Goal: Transaction & Acquisition: Purchase product/service

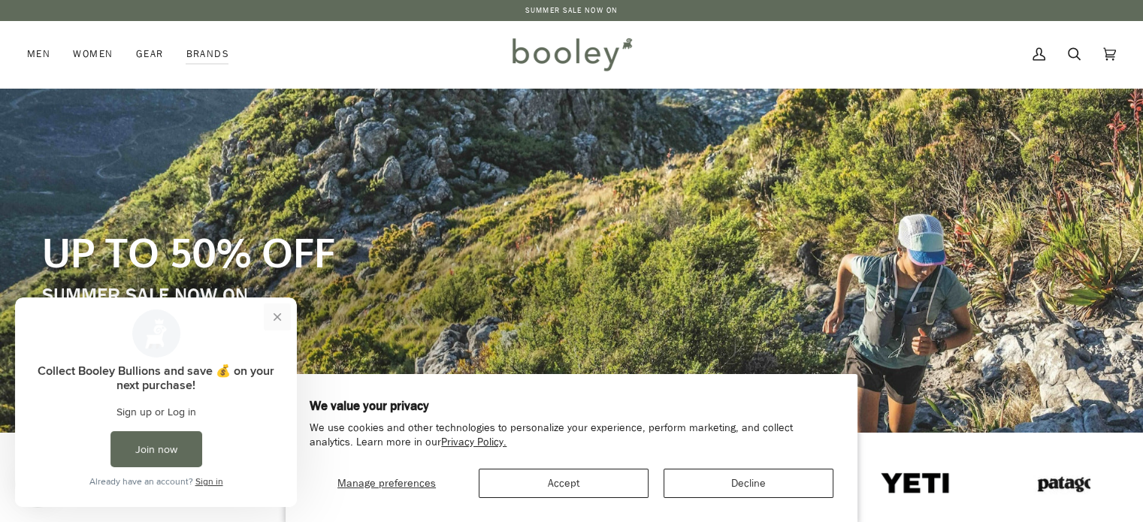
click at [278, 312] on button "Close prompt" at bounding box center [277, 317] width 27 height 27
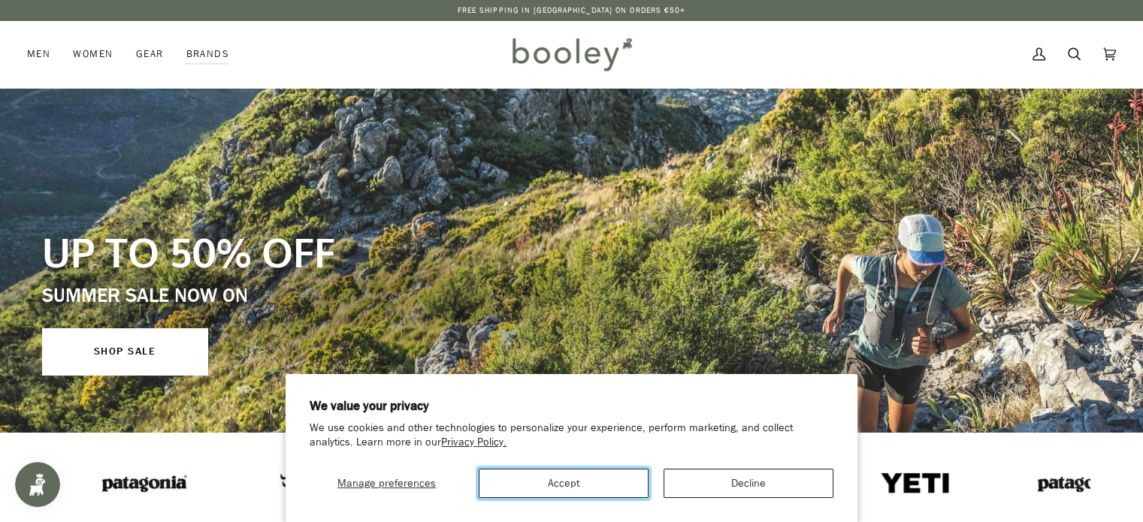
click at [585, 488] on button "Accept" at bounding box center [564, 483] width 170 height 29
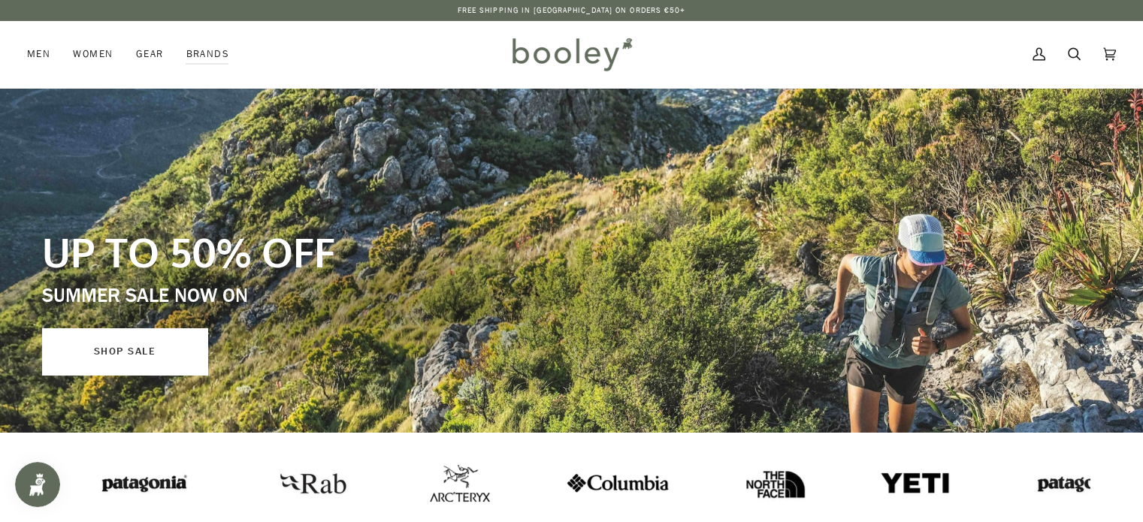
click at [144, 348] on link "SHOP SALE" at bounding box center [124, 351] width 165 height 47
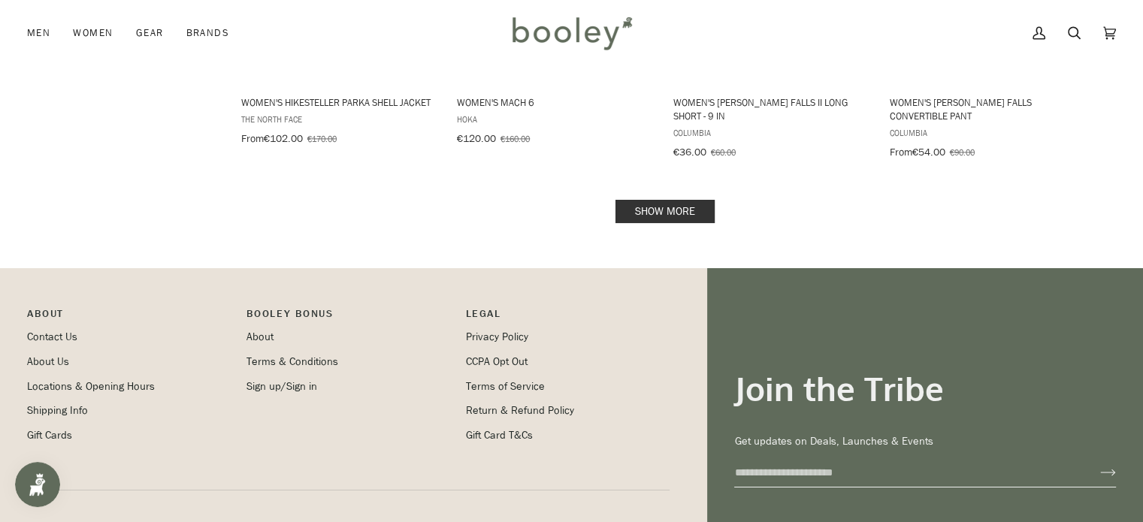
scroll to position [1947, 0]
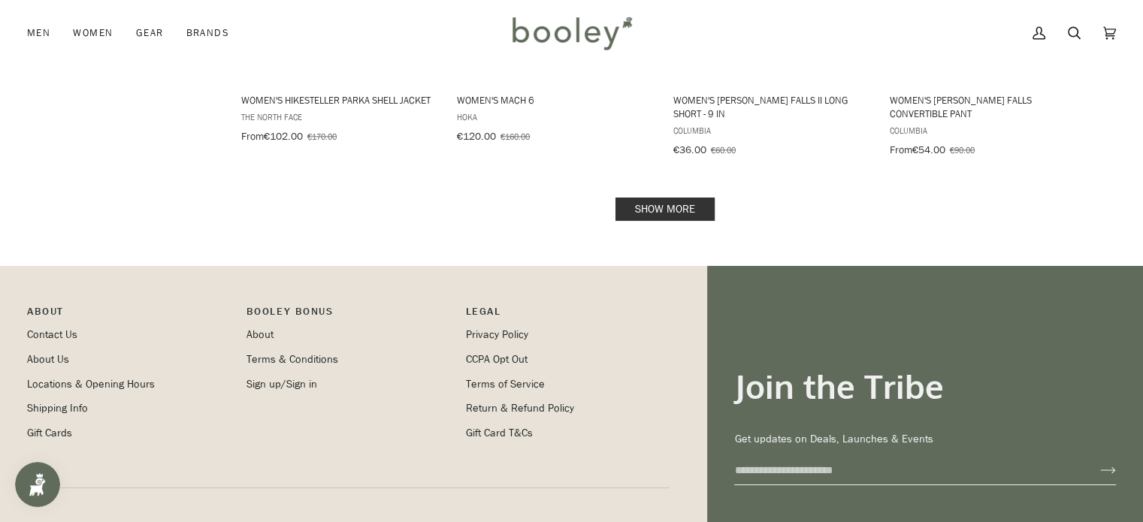
click at [664, 198] on link "Show more" at bounding box center [664, 209] width 99 height 23
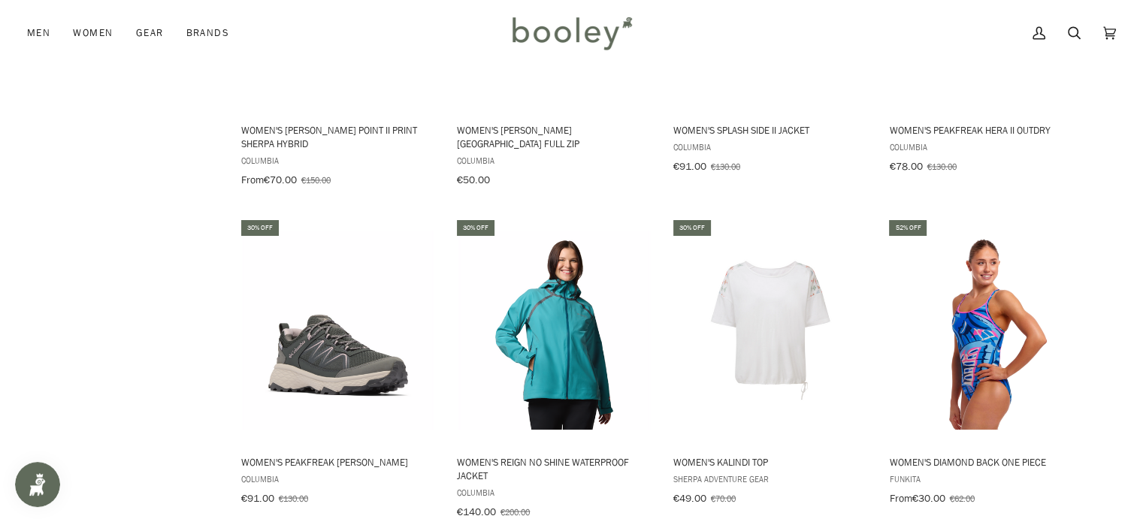
scroll to position [2579, 0]
click at [969, 310] on img "Women's Diamond Back One Piece" at bounding box center [986, 330] width 199 height 199
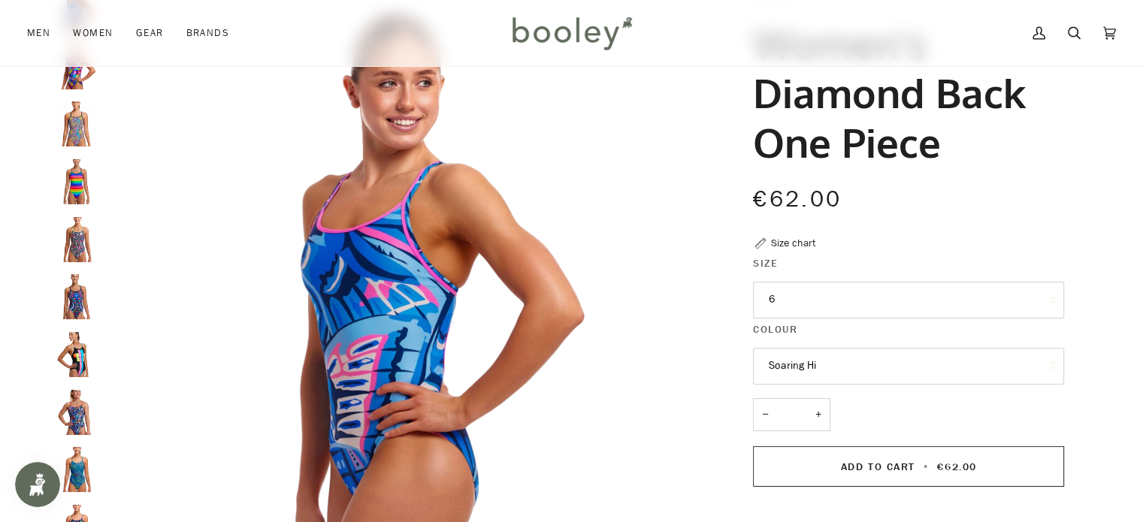
click at [818, 301] on button "6" at bounding box center [908, 300] width 311 height 37
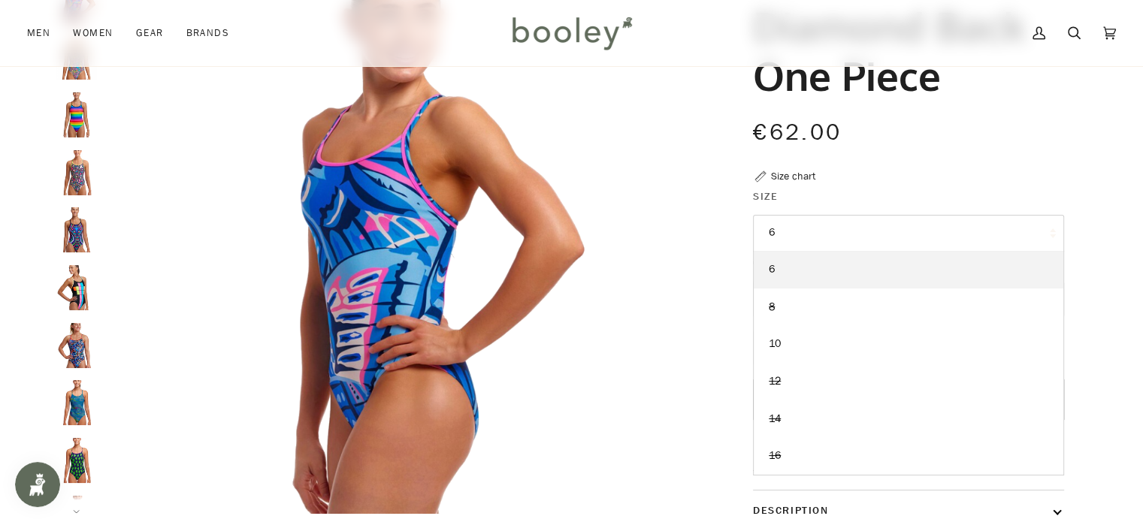
scroll to position [185, 0]
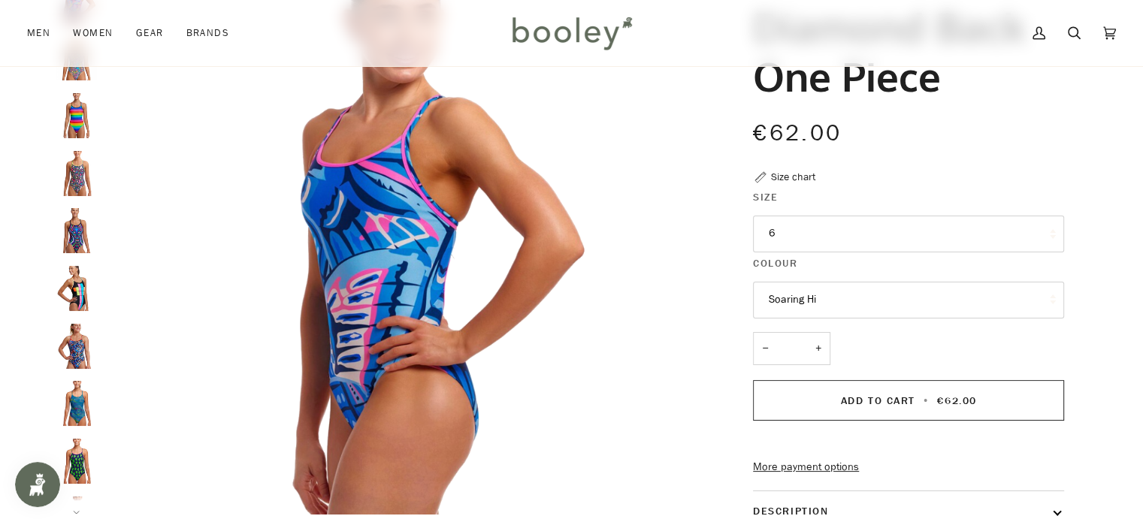
click at [1010, 150] on div "€62.00 Sale • Save" at bounding box center [908, 142] width 311 height 53
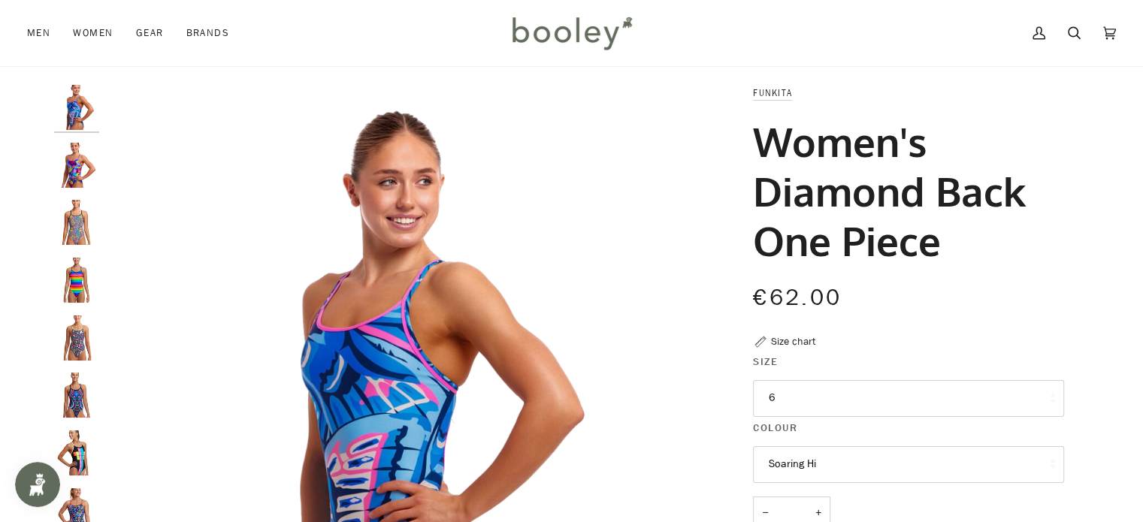
scroll to position [18, 0]
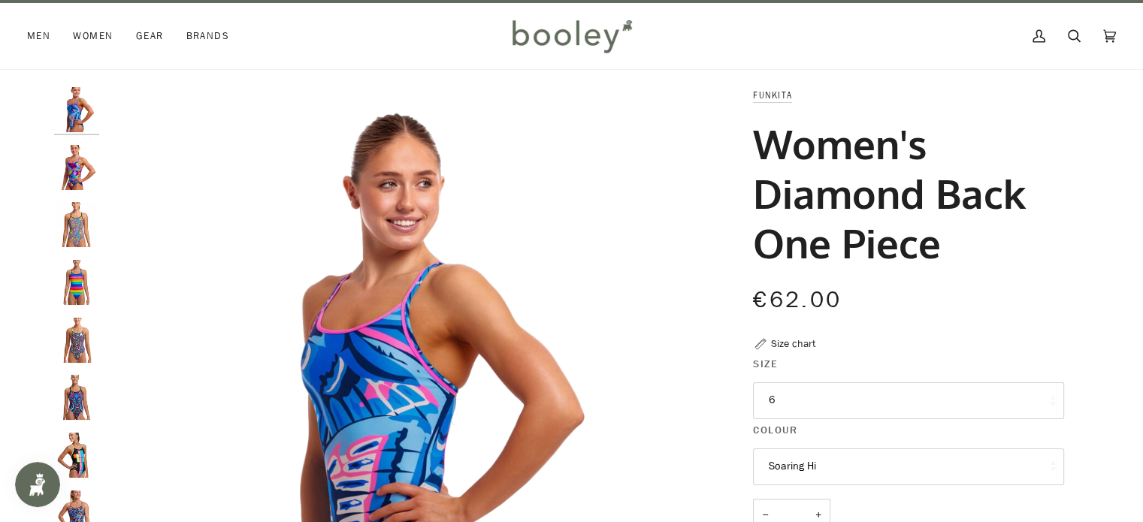
click at [72, 110] on img "Women's Diamond Back One Piece" at bounding box center [76, 109] width 45 height 45
click at [72, 160] on img "Women's Diamond Back One Piece" at bounding box center [76, 167] width 45 height 45
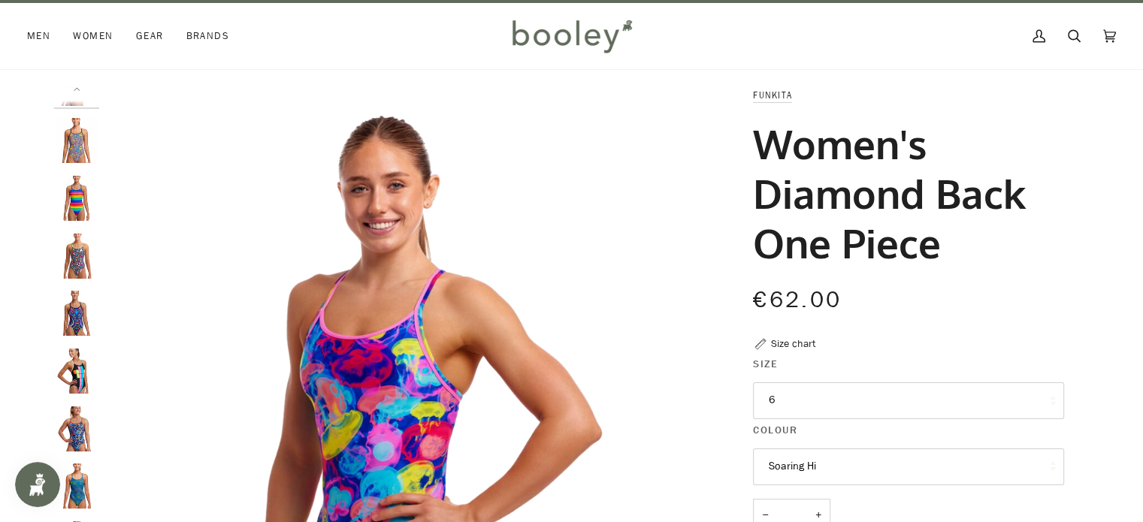
scroll to position [95, 0]
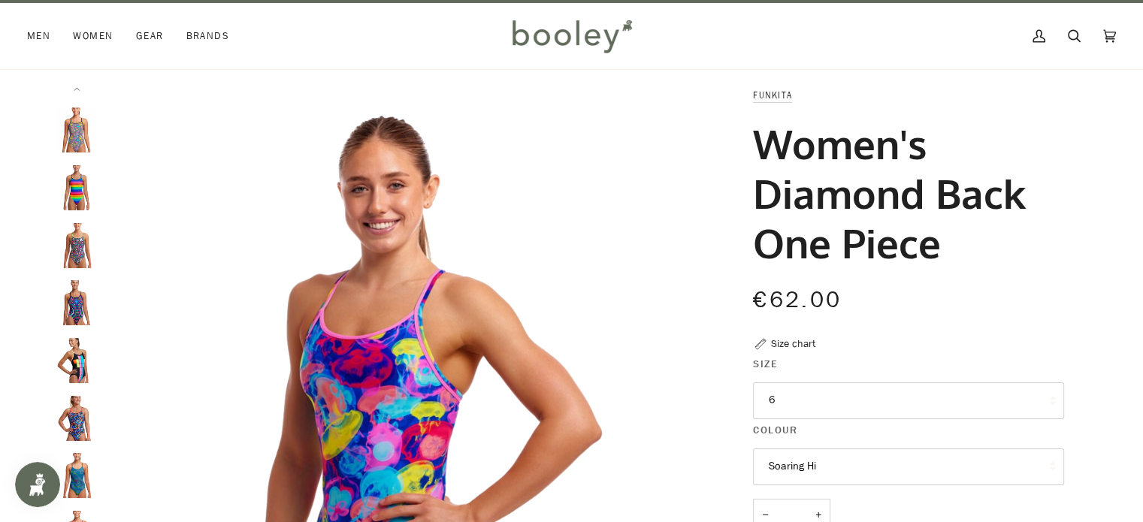
click at [75, 177] on img "Funkita Women's Diamond Back One Piece Rainbow Racer - Booley Galway" at bounding box center [76, 187] width 45 height 45
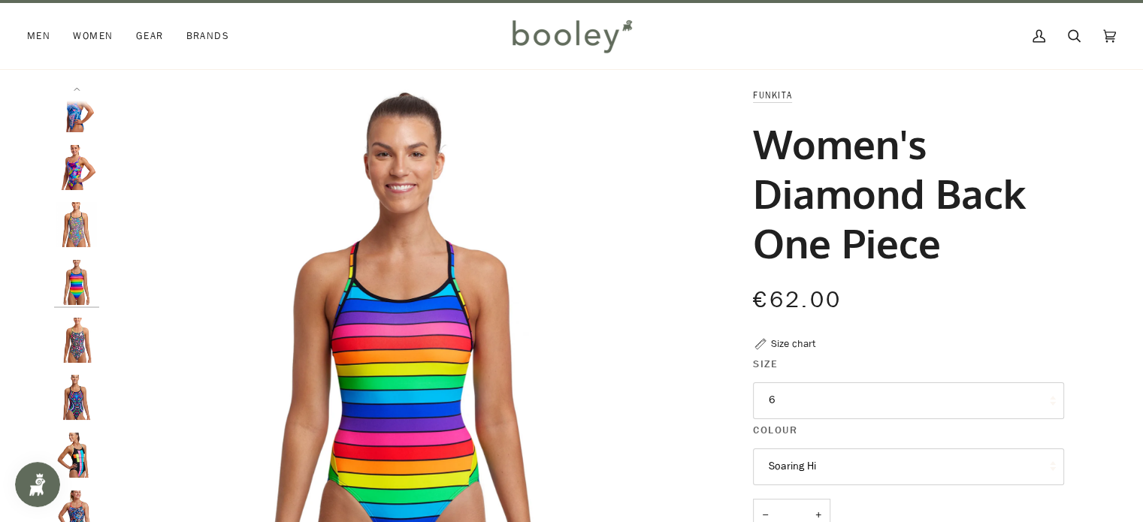
scroll to position [0, 0]
click at [74, 222] on img "Funkita Women's Diamond Back One Piece Prism Break - Booley Galway" at bounding box center [76, 224] width 45 height 45
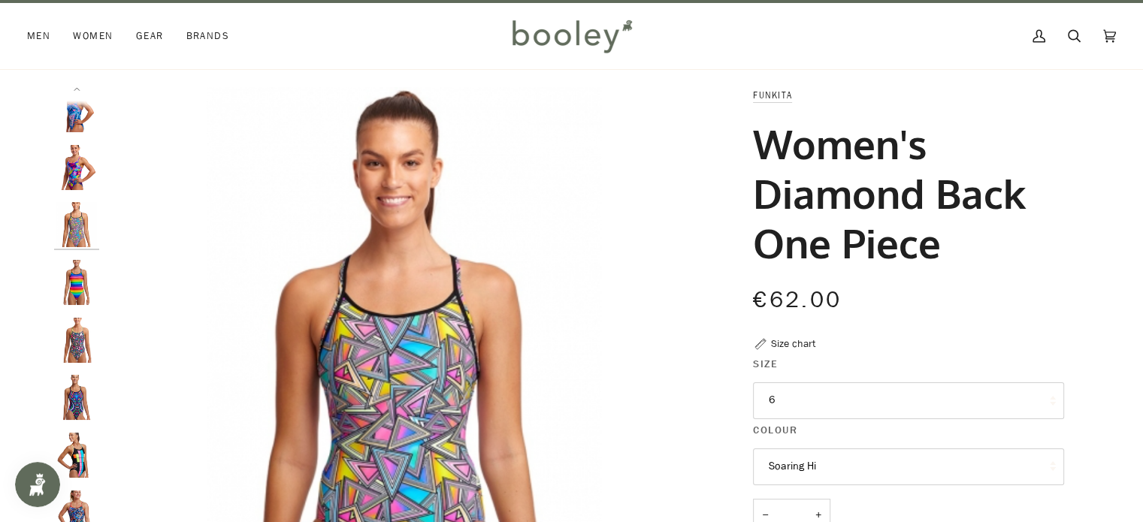
click at [73, 289] on img "Funkita Women's Diamond Back One Piece Rainbow Racer - Booley Galway" at bounding box center [76, 282] width 45 height 45
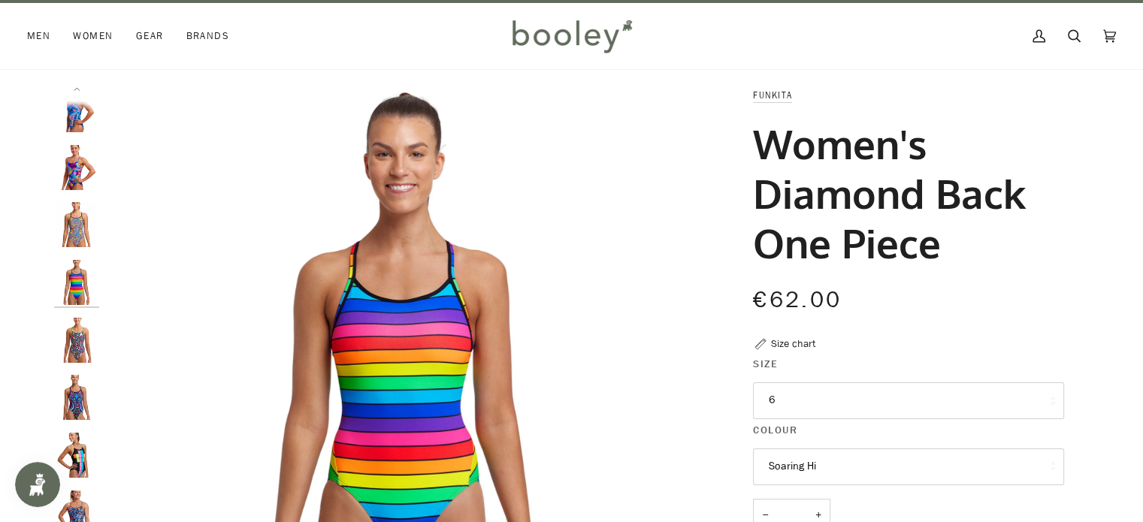
click at [74, 353] on img "Funkita Women's Diamond Back One Piece Birds and Bees - Booley Galway" at bounding box center [76, 340] width 45 height 45
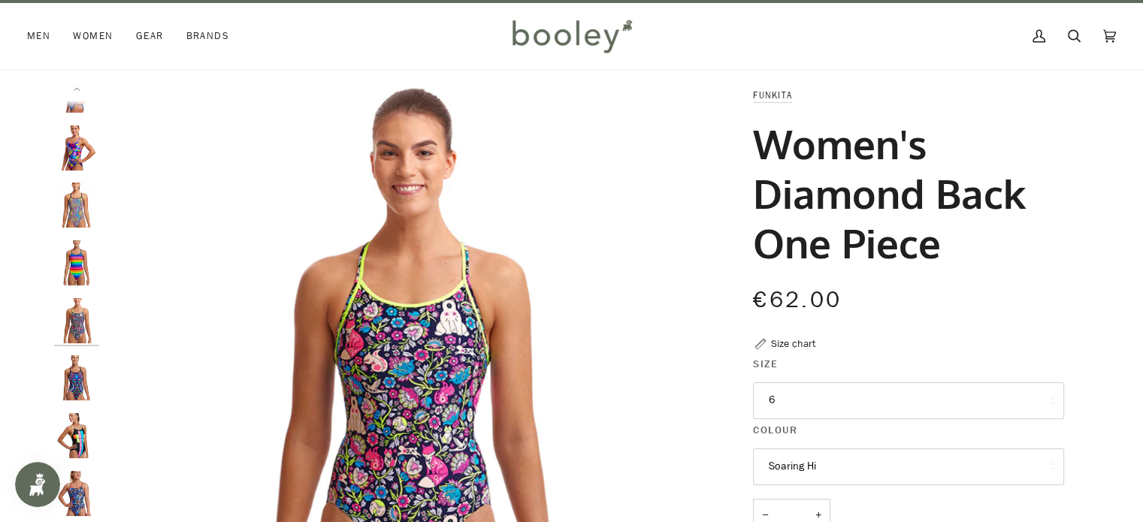
scroll to position [20, 0]
click at [74, 379] on img "Funkita Women's Diamond Back One Piece Primal Night - Booley Galway" at bounding box center [76, 377] width 45 height 45
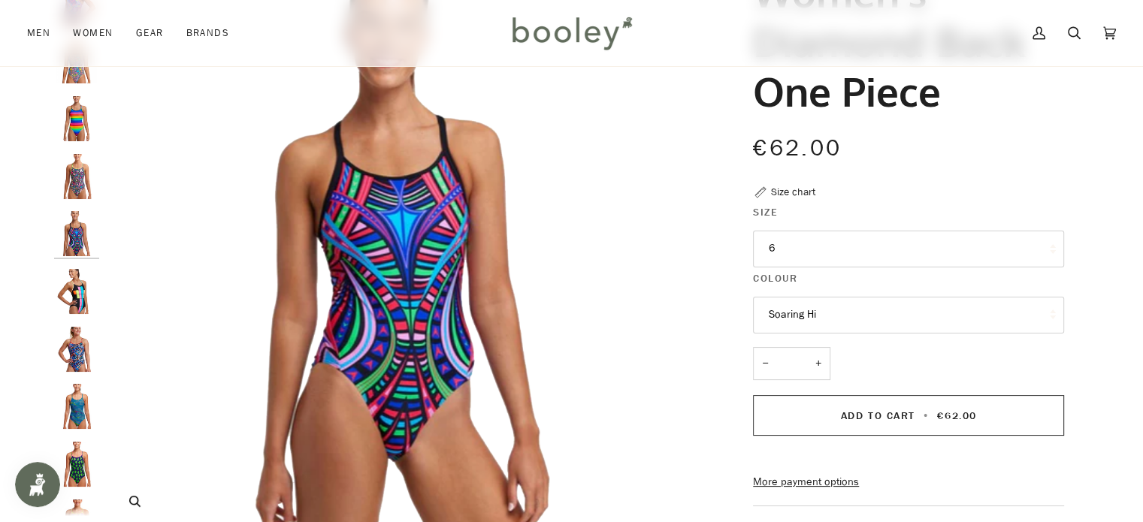
scroll to position [189, 0]
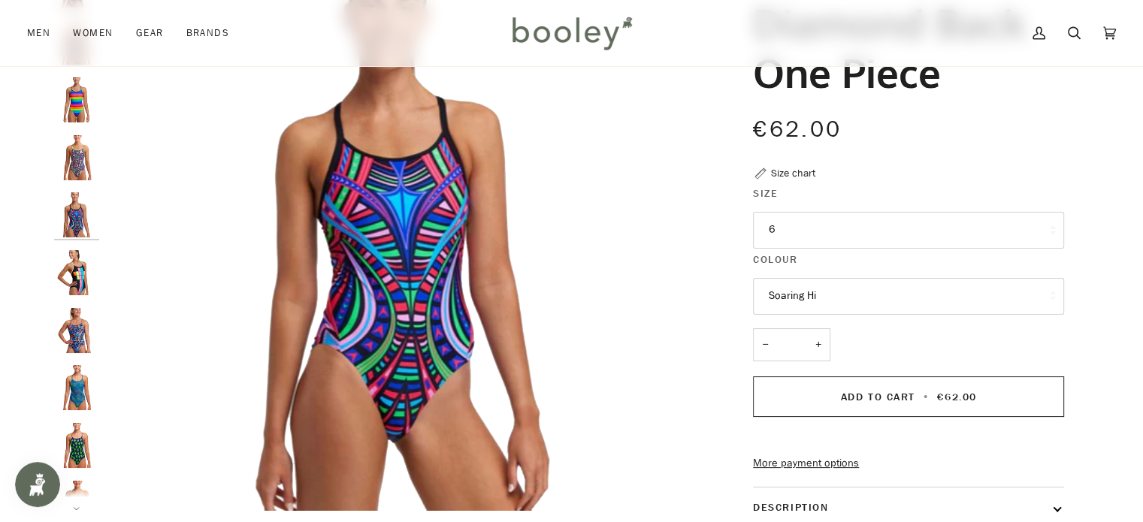
click at [76, 329] on img "Funkita Women's Diamond Back One Piece Spin Doctor - Booley Galway" at bounding box center [76, 330] width 45 height 45
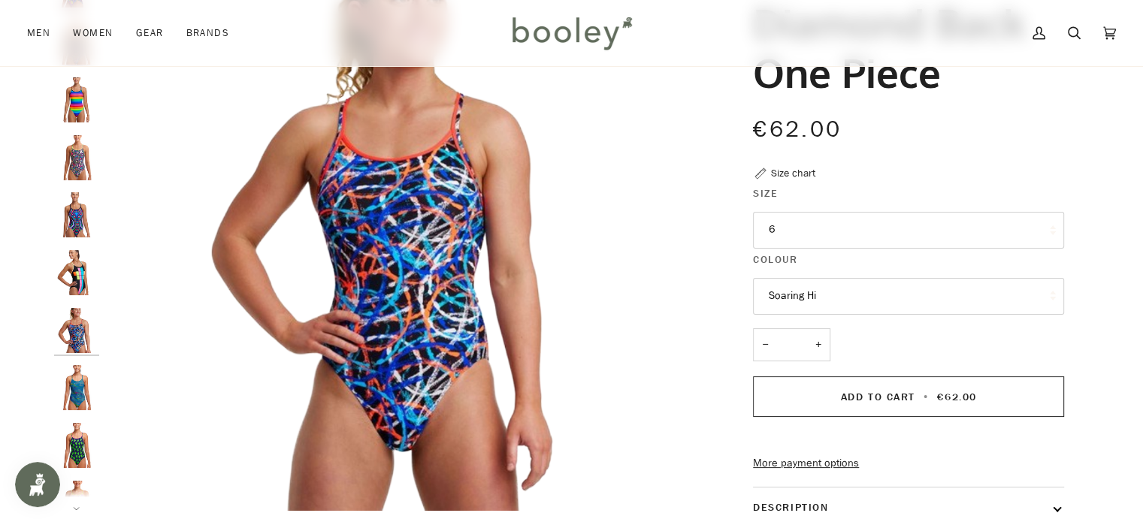
scroll to position [126, 0]
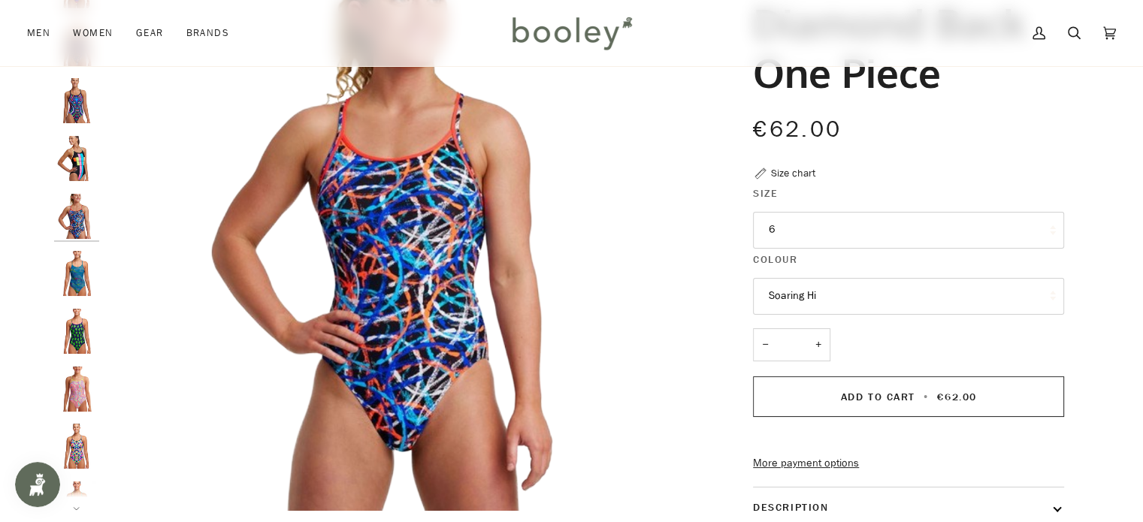
click at [76, 334] on img "Funkita Women's Diamond Back One Piece Prickly Pete - Booley Galway" at bounding box center [76, 331] width 45 height 45
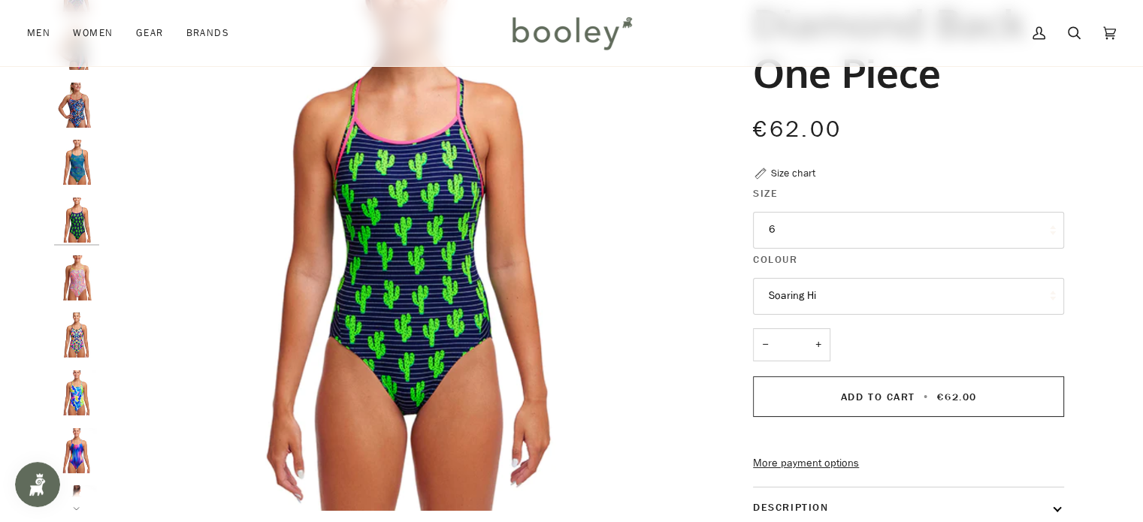
scroll to position [242, 0]
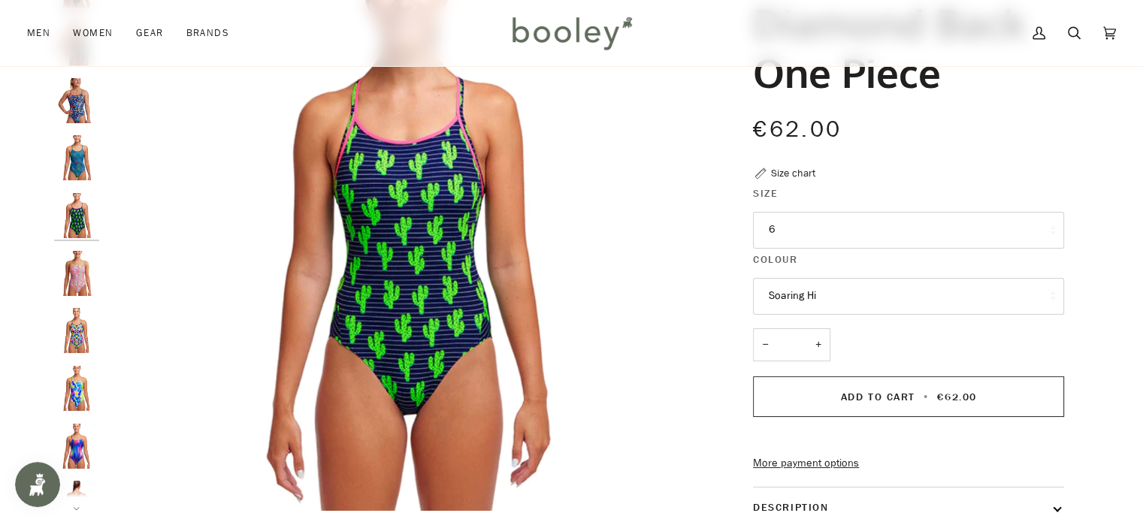
click at [71, 385] on img "Funkita Women's Diamond Back One Piece Pablo's Pizza - Booley Galway" at bounding box center [76, 388] width 45 height 45
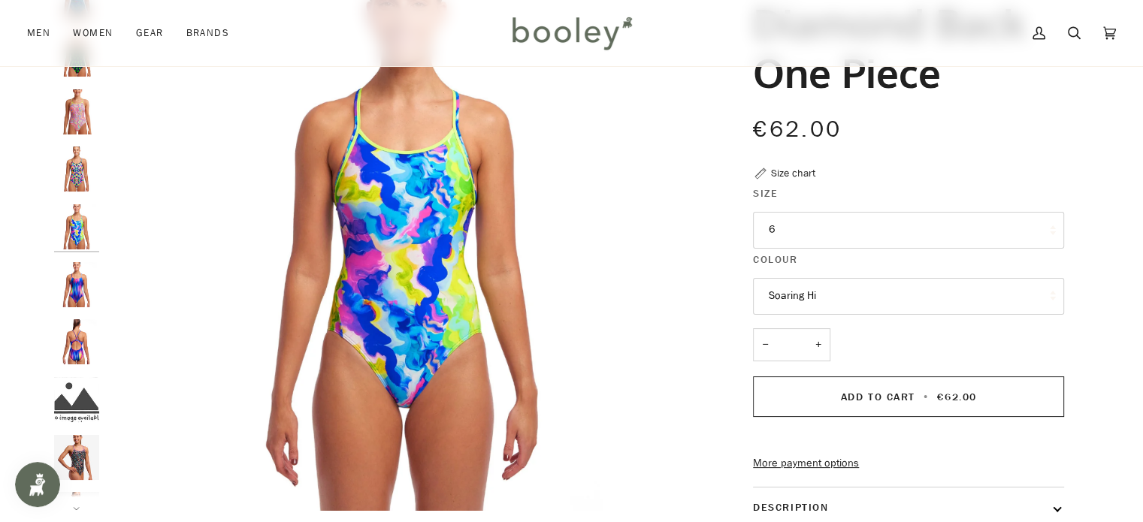
scroll to position [415, 0]
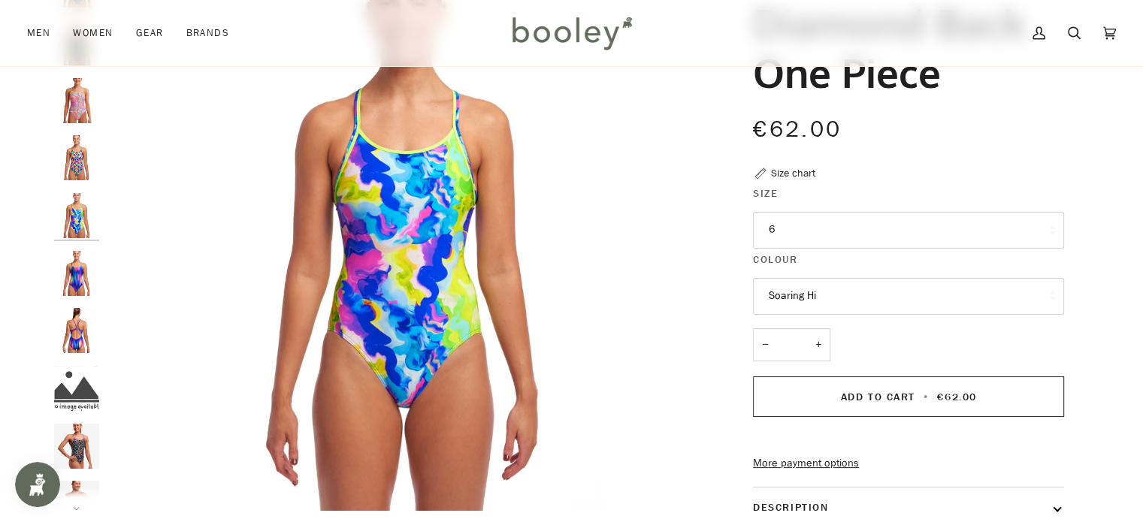
click at [75, 438] on img "Women's Diamond Back One Piece" at bounding box center [76, 446] width 45 height 45
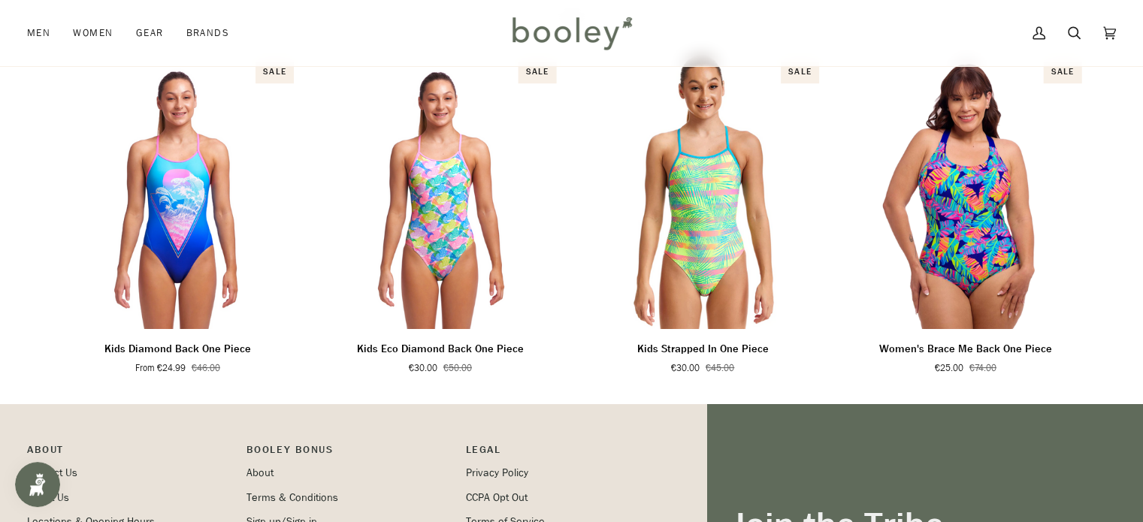
scroll to position [1039, 0]
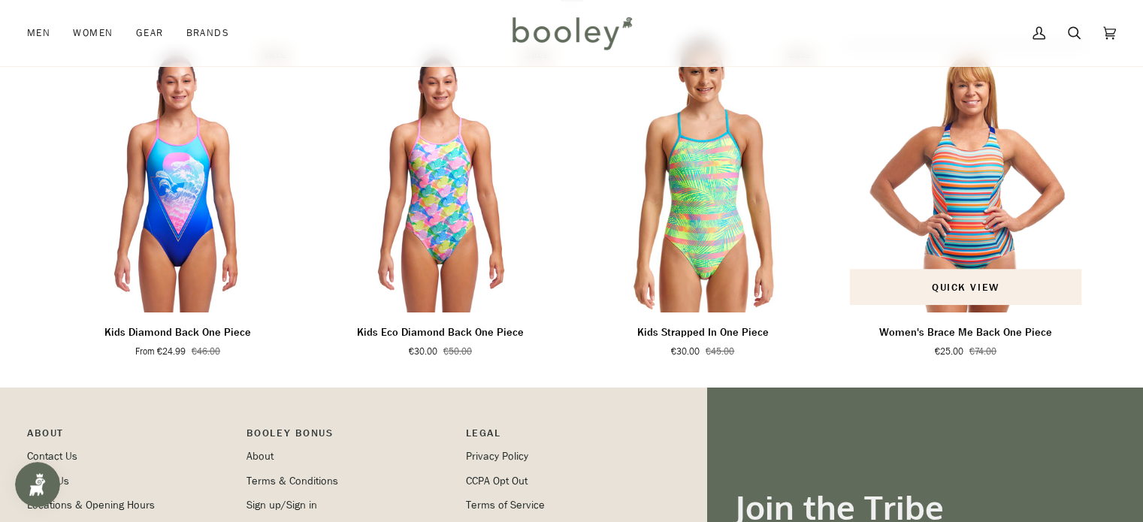
click at [959, 208] on img "Women's Brace Me Back One Piece" at bounding box center [966, 175] width 248 height 275
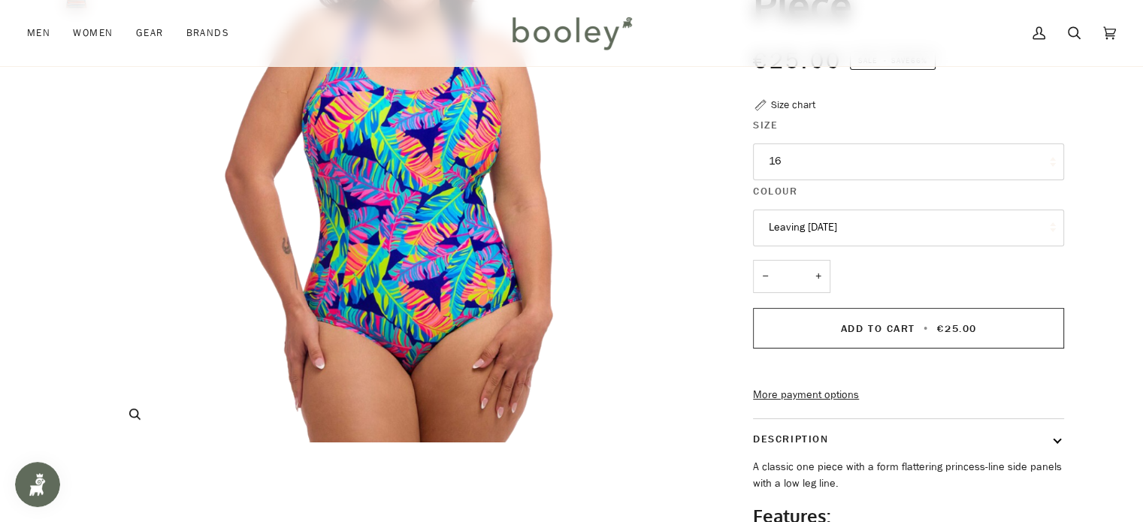
scroll to position [259, 0]
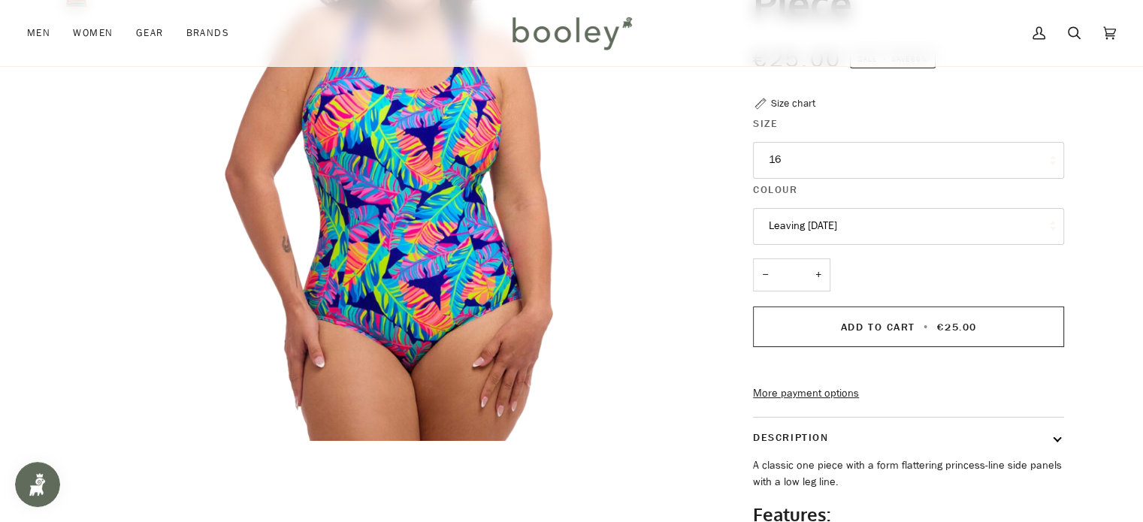
click at [809, 166] on button "16" at bounding box center [908, 160] width 311 height 37
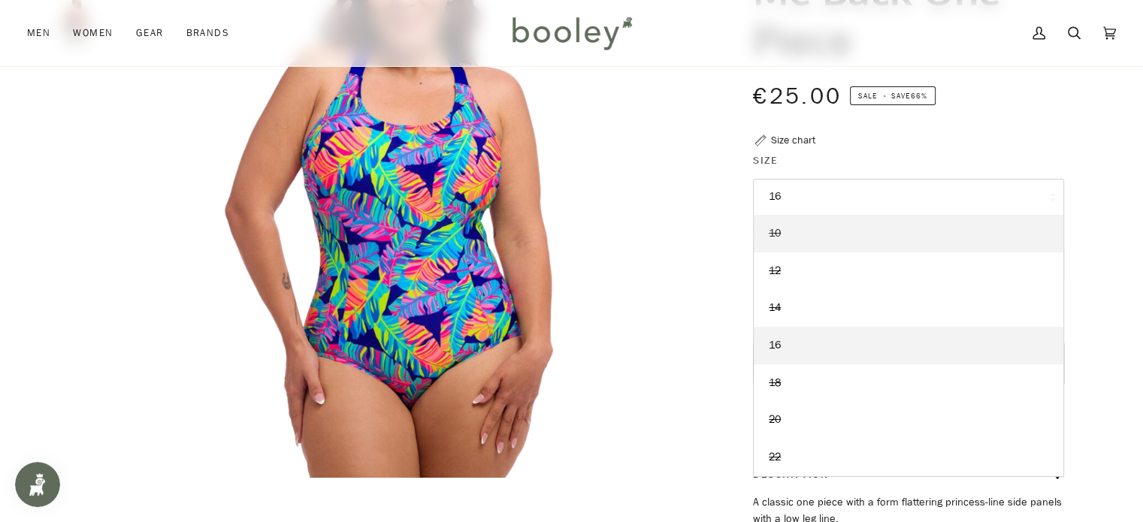
scroll to position [225, 0]
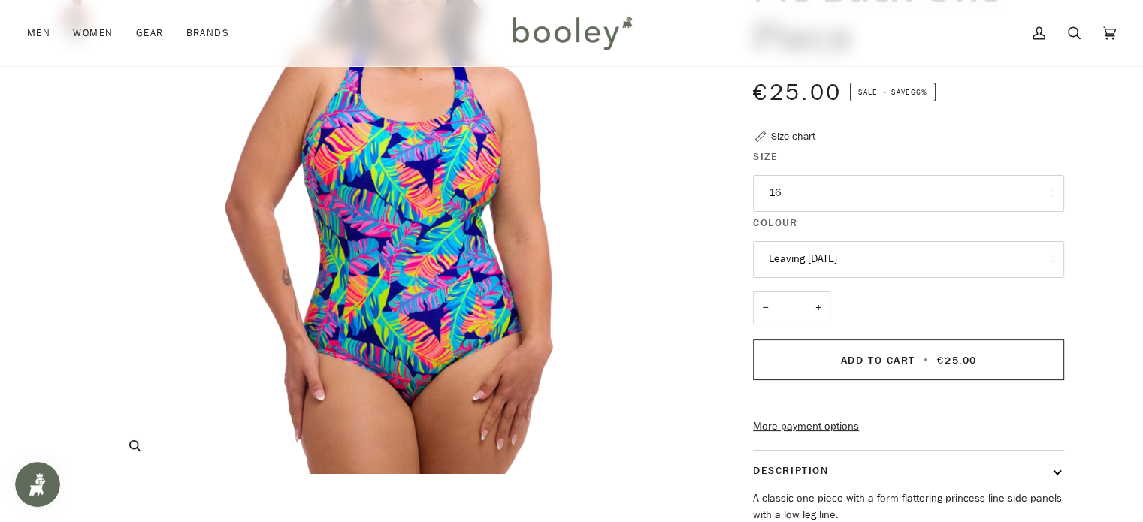
click at [664, 200] on img "Women's Brace Me Back One Piece" at bounding box center [404, 177] width 594 height 594
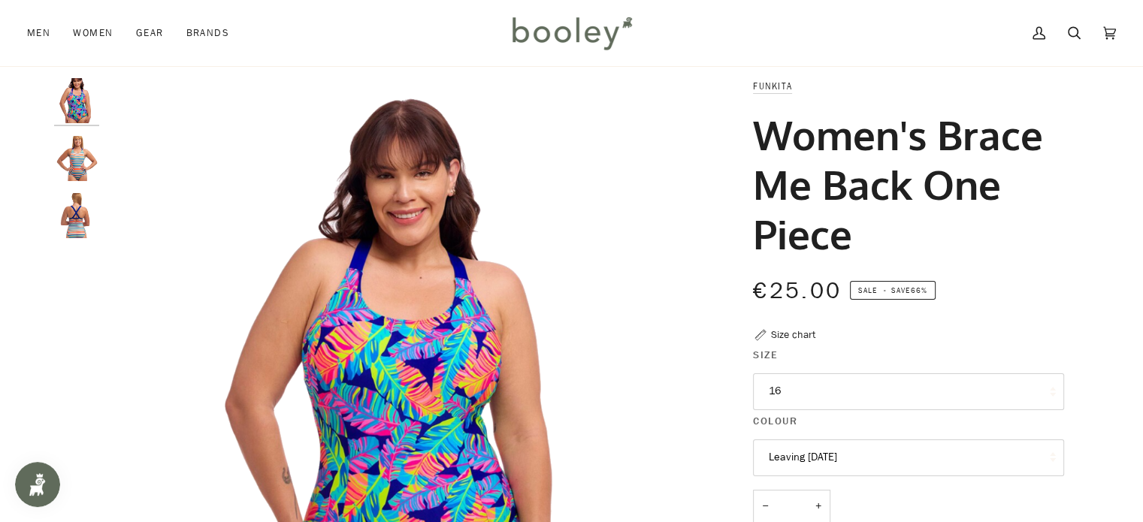
scroll to position [0, 0]
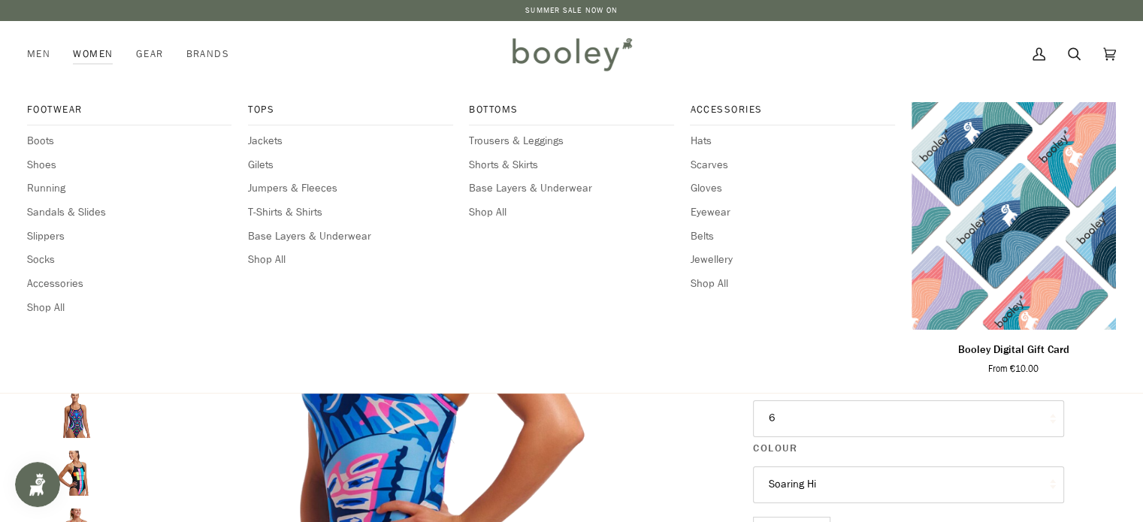
click at [96, 53] on link "Women" at bounding box center [93, 54] width 62 height 66
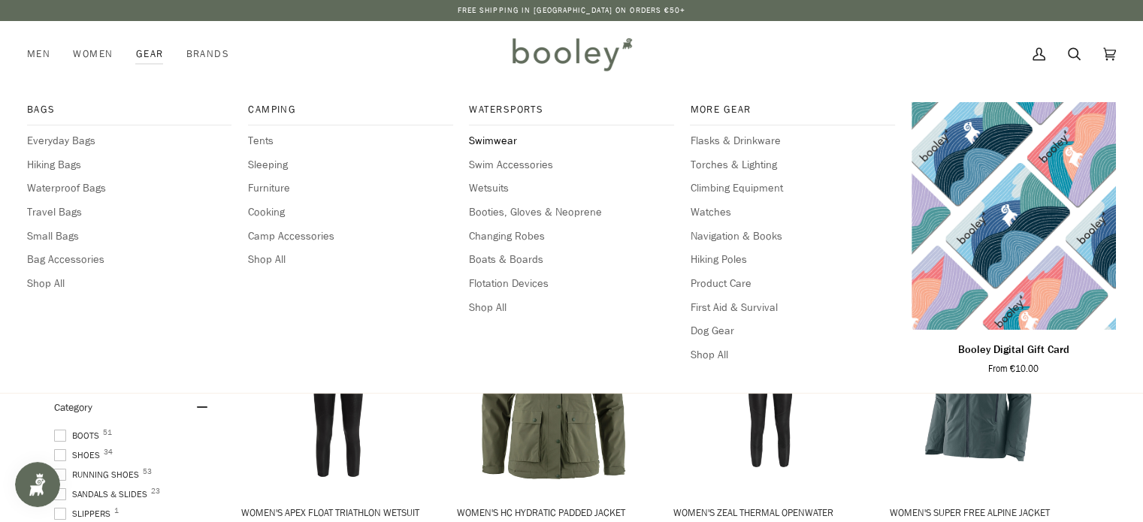
click at [505, 141] on span "Swimwear" at bounding box center [571, 141] width 204 height 17
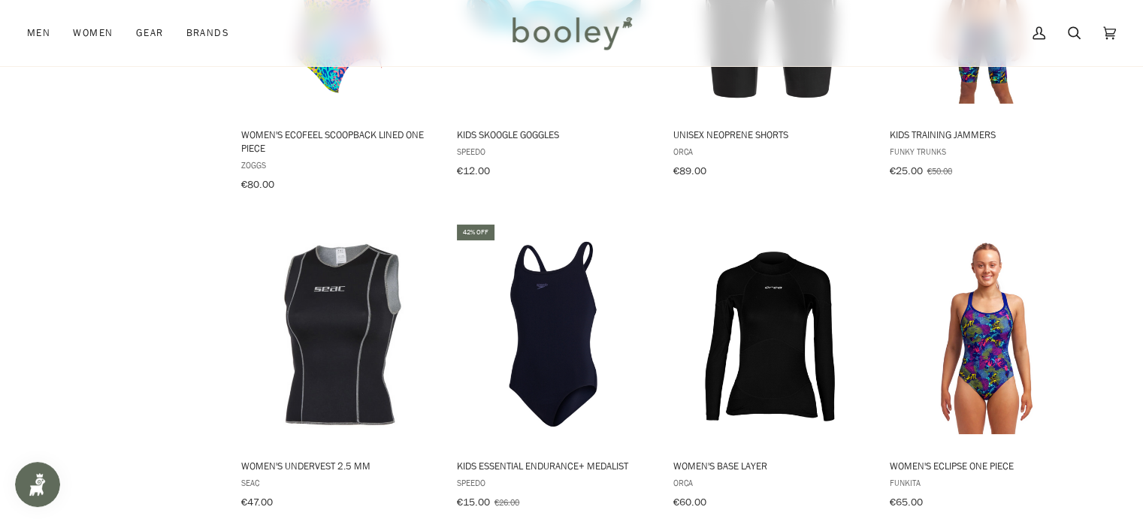
scroll to position [1370, 0]
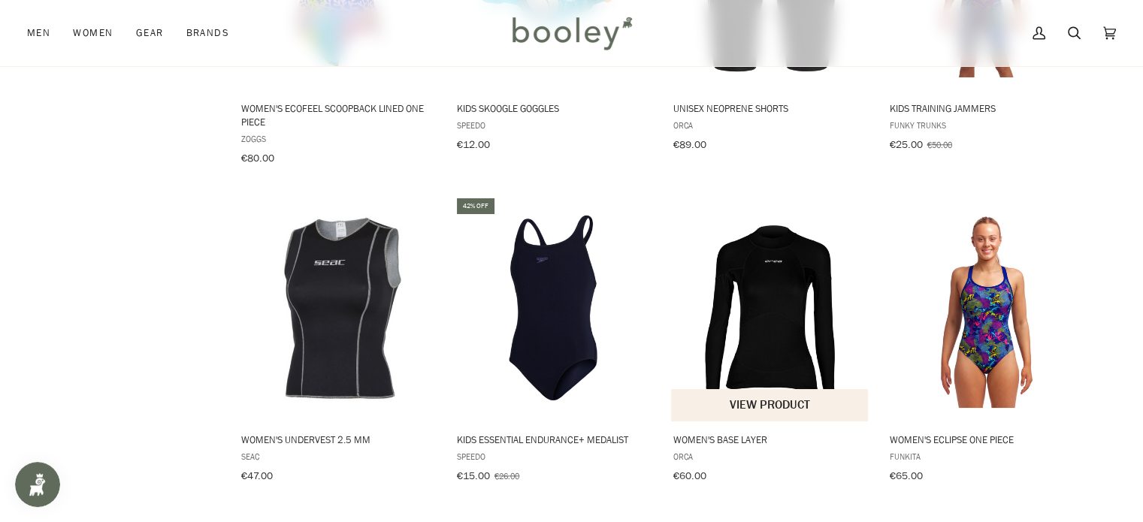
click at [769, 264] on img "Women's Base Layer" at bounding box center [770, 309] width 199 height 199
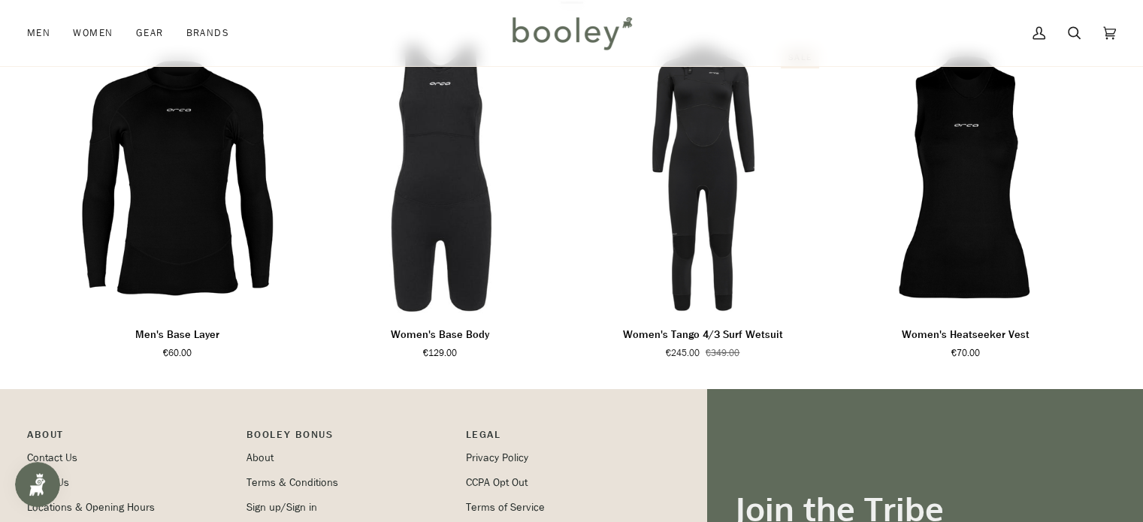
scroll to position [979, 0]
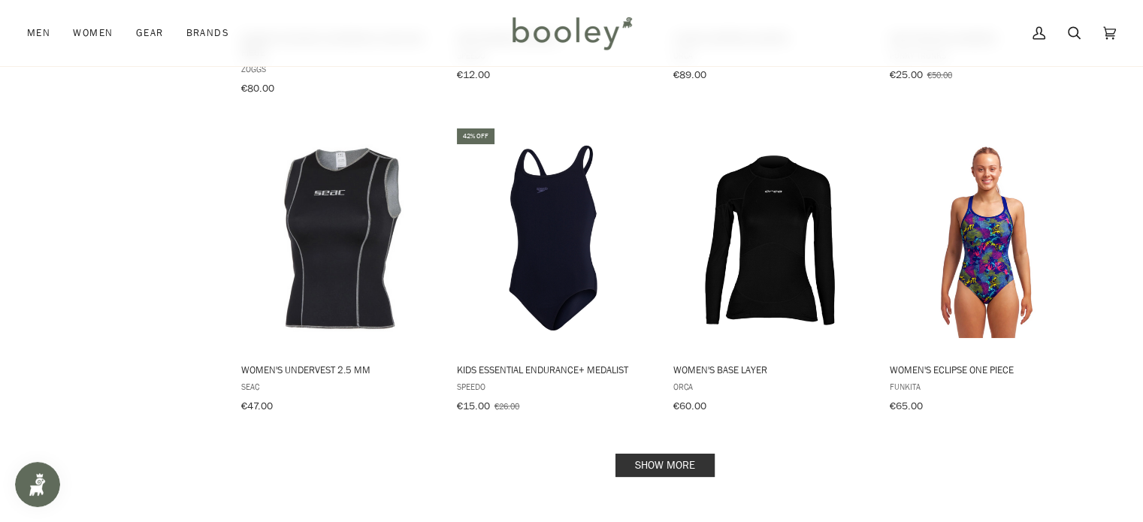
scroll to position [1438, 0]
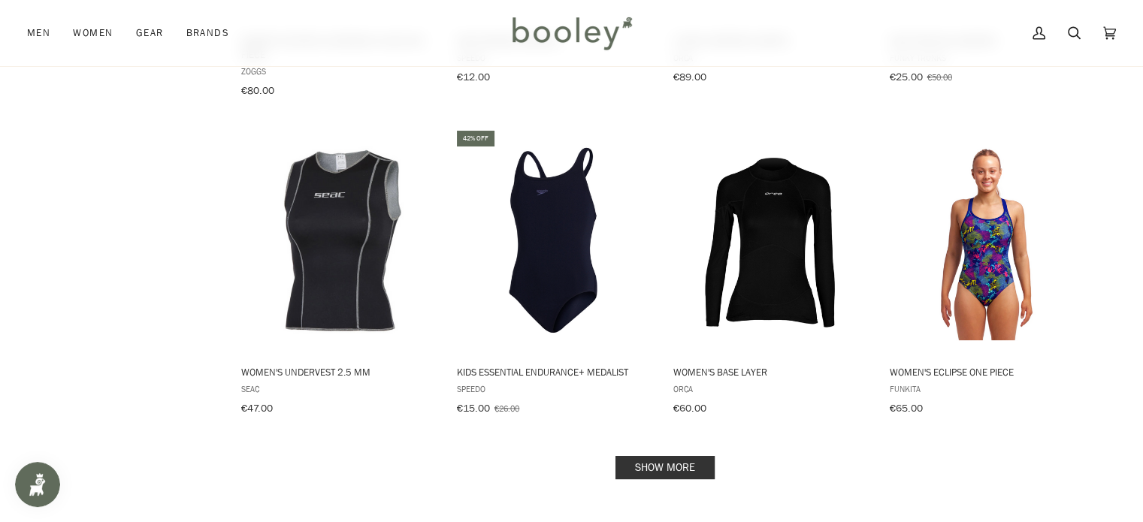
click at [666, 456] on link "Show more" at bounding box center [664, 467] width 99 height 23
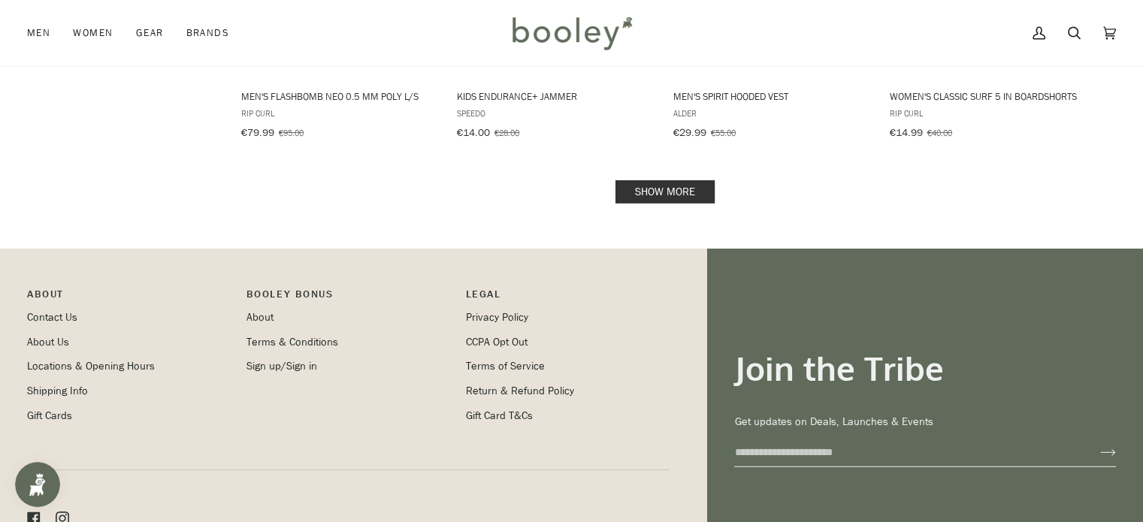
scroll to position [3315, 0]
click at [664, 180] on link "Show more" at bounding box center [664, 191] width 99 height 23
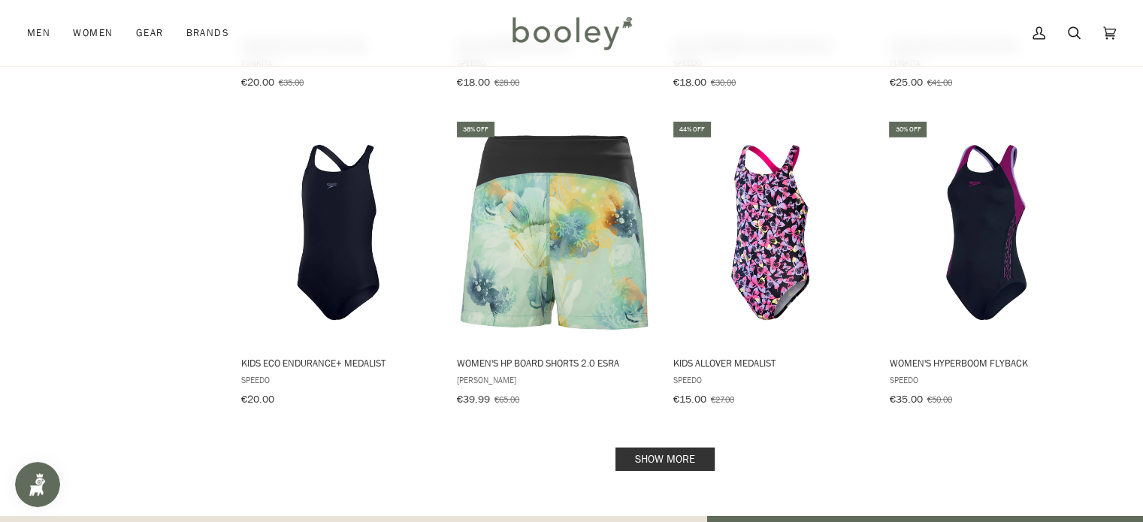
scroll to position [4635, 0]
click at [1003, 180] on img "Women's HyperBoom Flyback" at bounding box center [986, 232] width 199 height 199
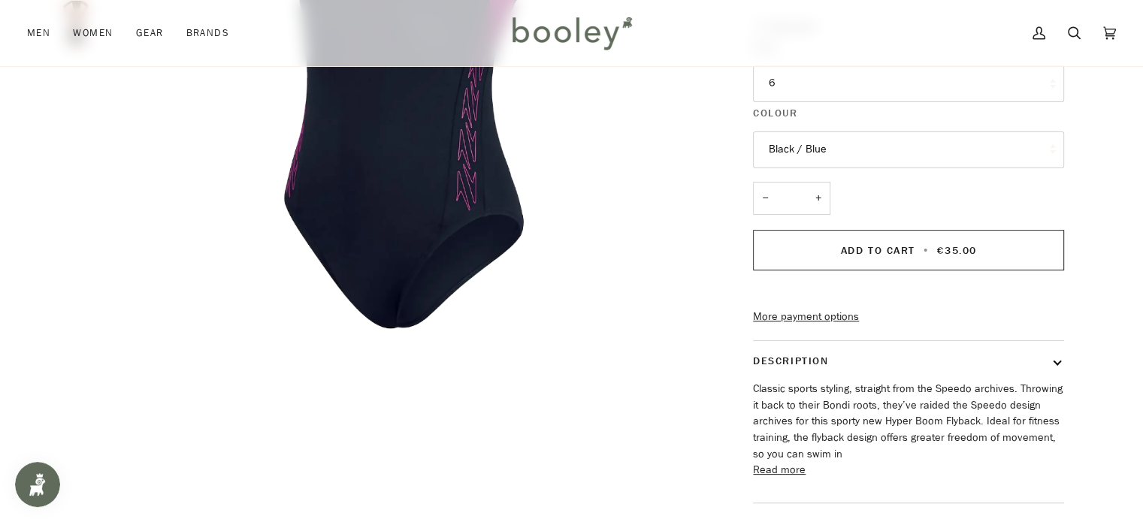
scroll to position [129, 0]
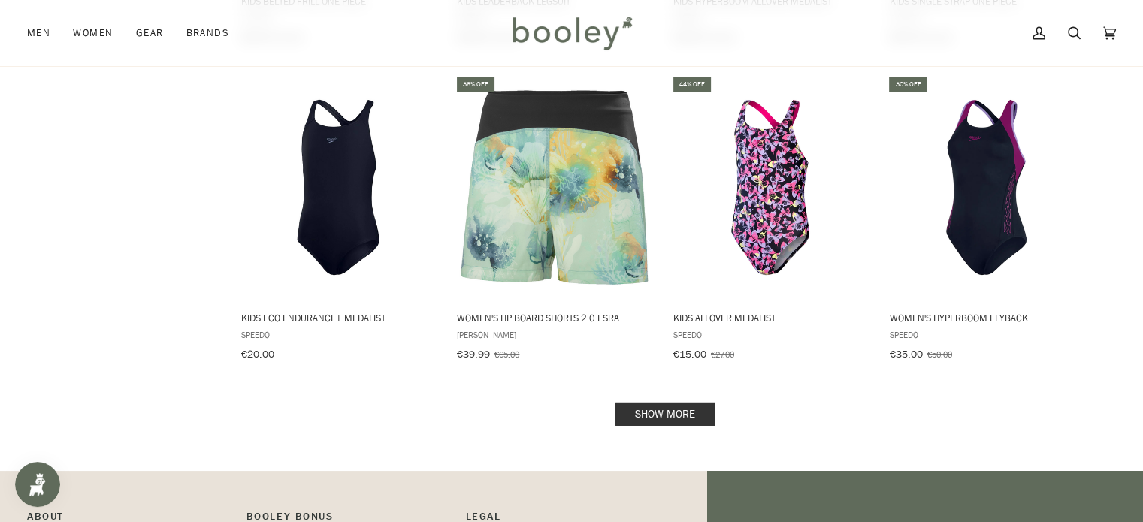
scroll to position [4684, 0]
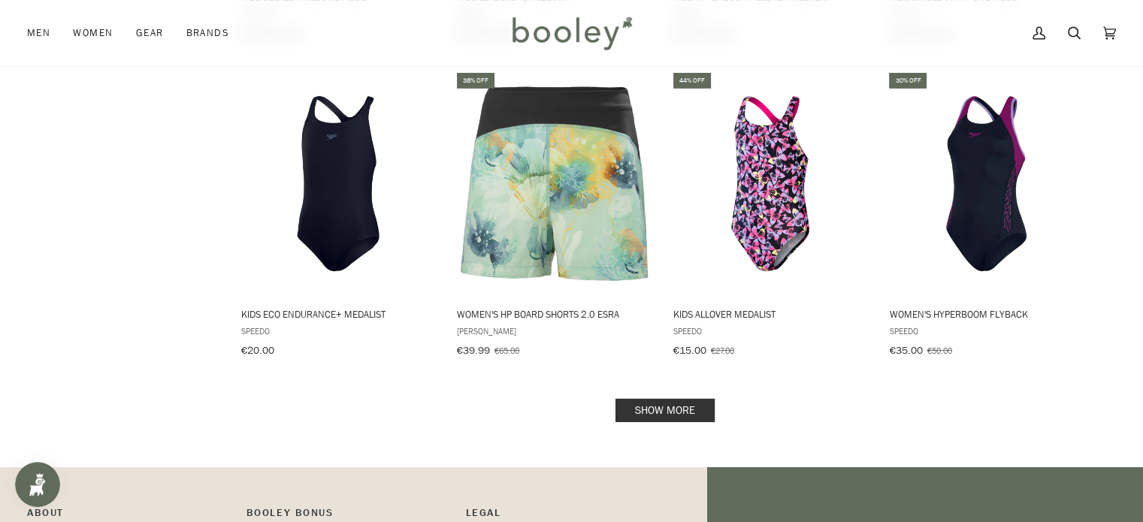
click at [658, 399] on link "Show more" at bounding box center [664, 410] width 99 height 23
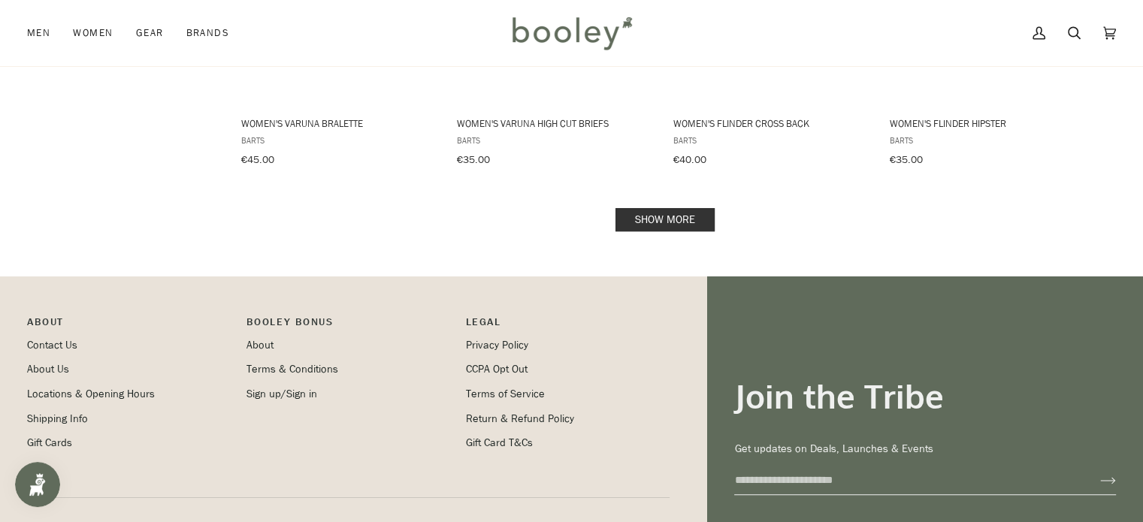
scroll to position [6300, 0]
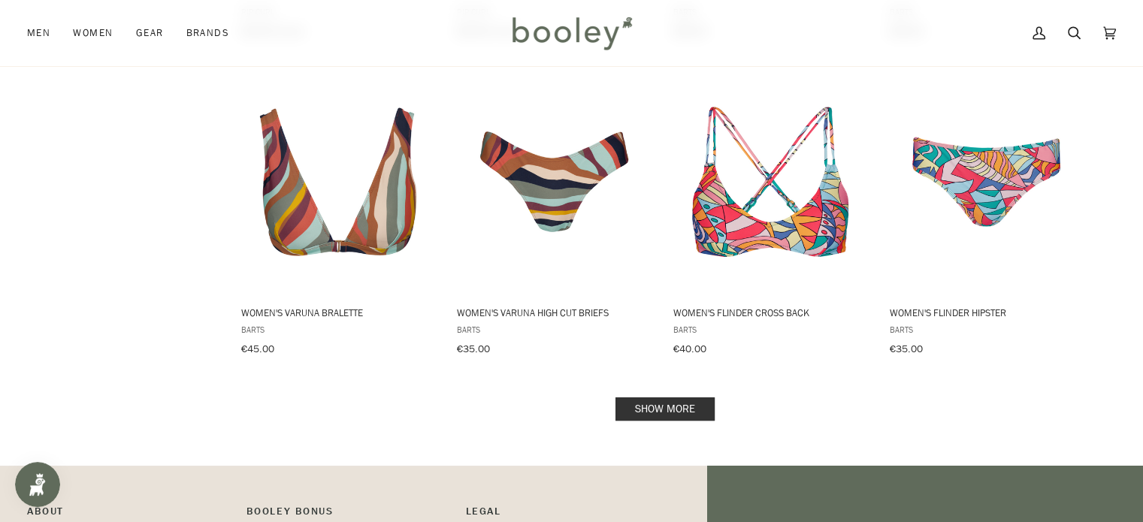
click at [685, 398] on link "Show more" at bounding box center [664, 409] width 99 height 23
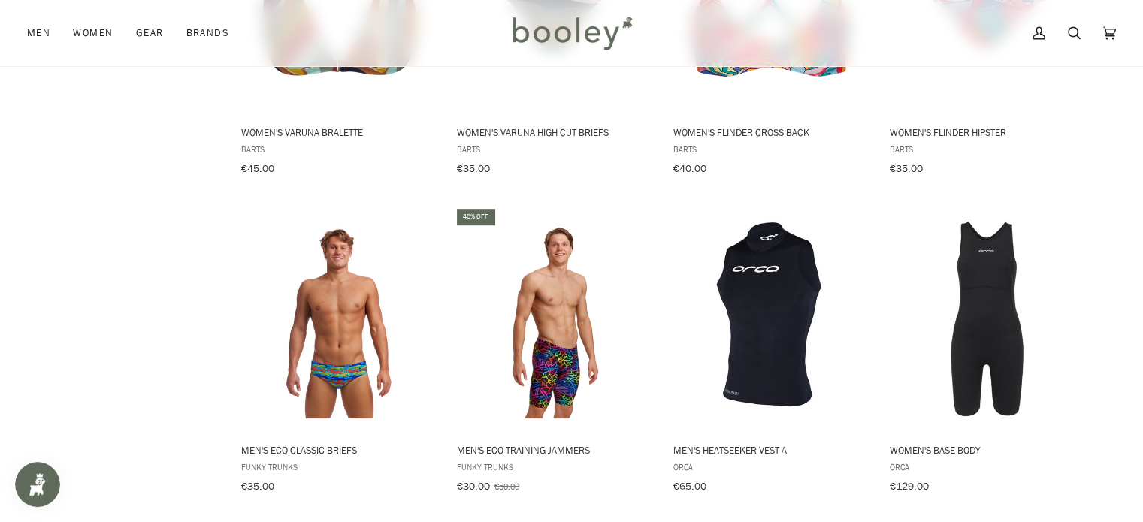
scroll to position [6529, 0]
